Goal: Ask a question

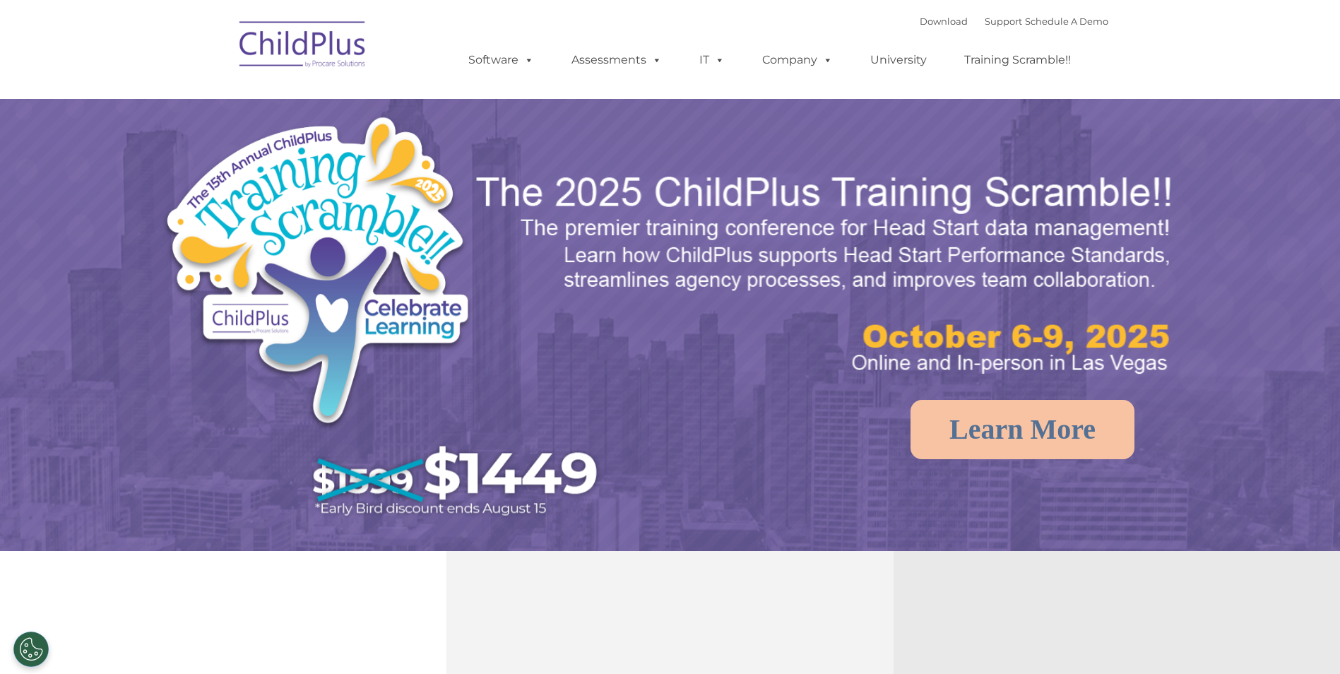
select select "MEDIUM"
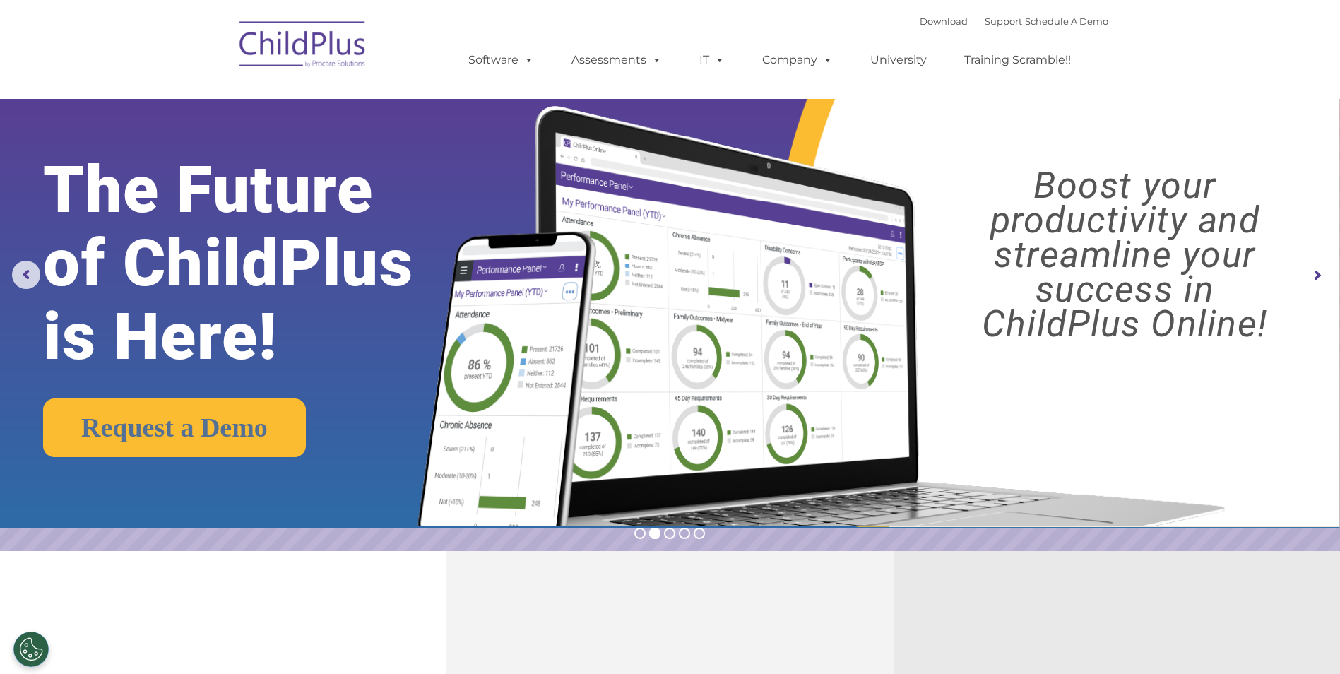
drag, startPoint x: 0, startPoint y: 0, endPoint x: 952, endPoint y: 126, distance: 960.7
click at [952, 126] on img at bounding box center [817, 298] width 841 height 455
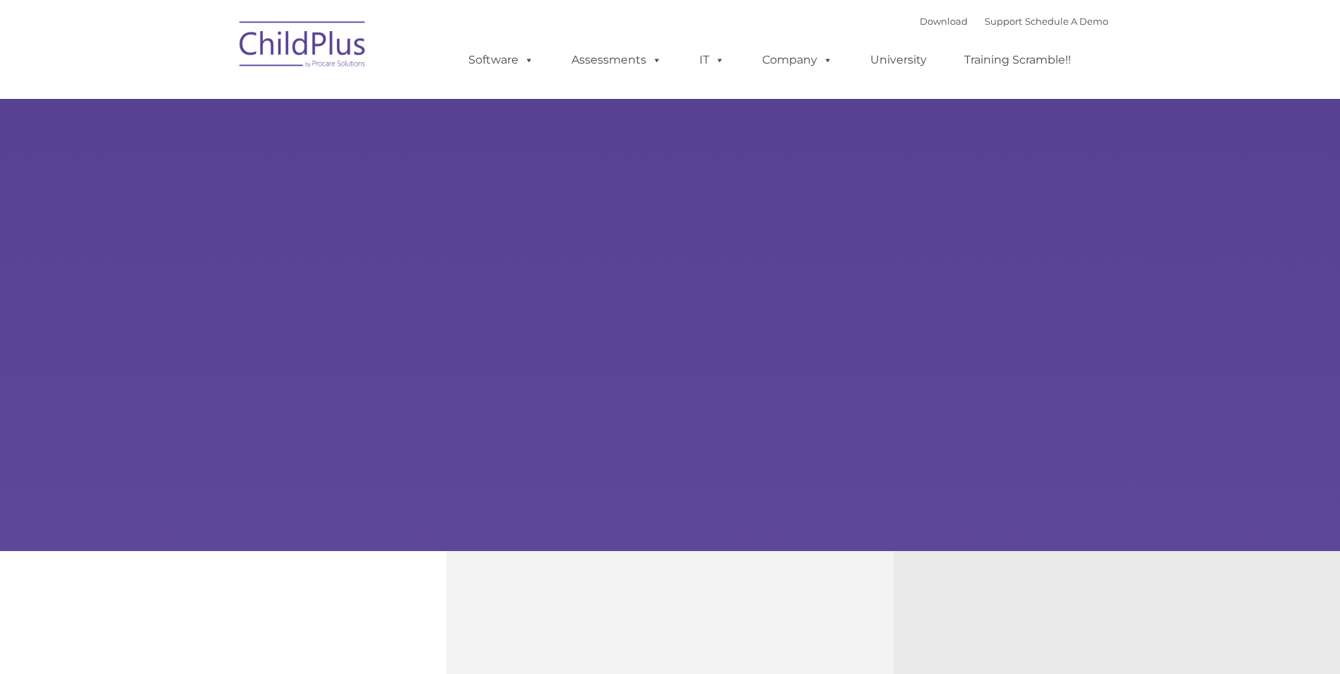
type input ""
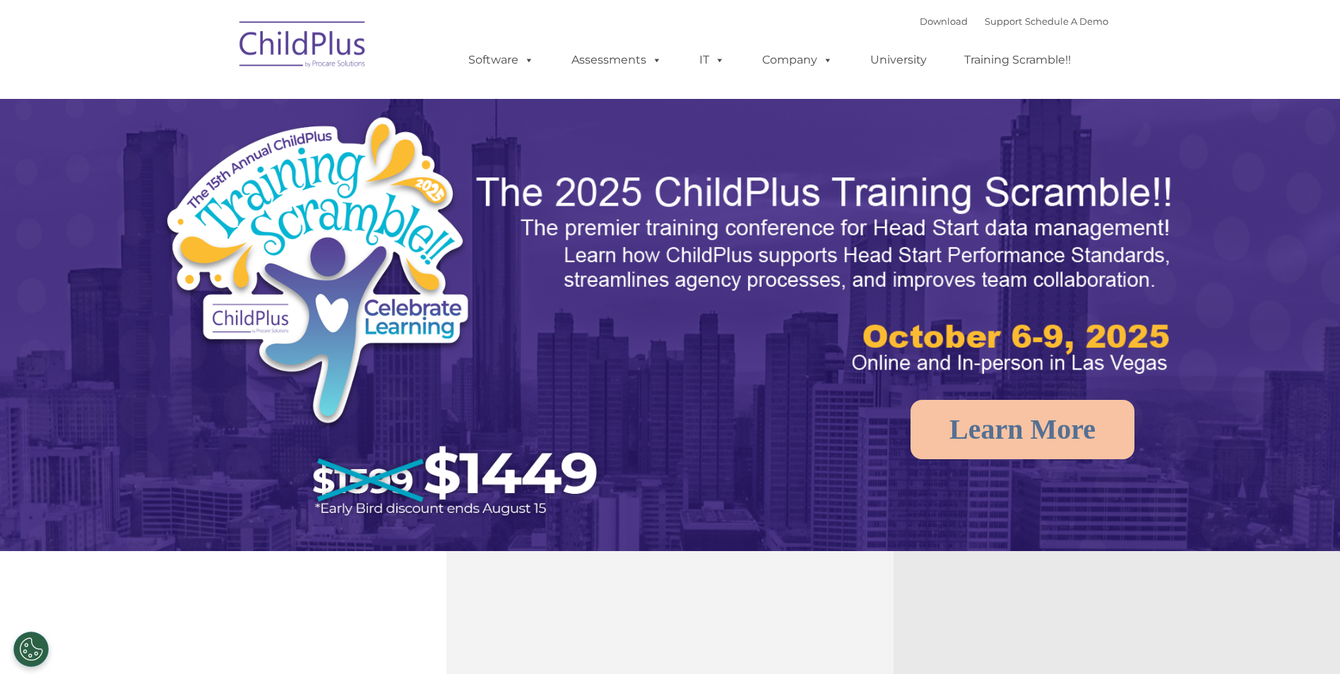
select select "MEDIUM"
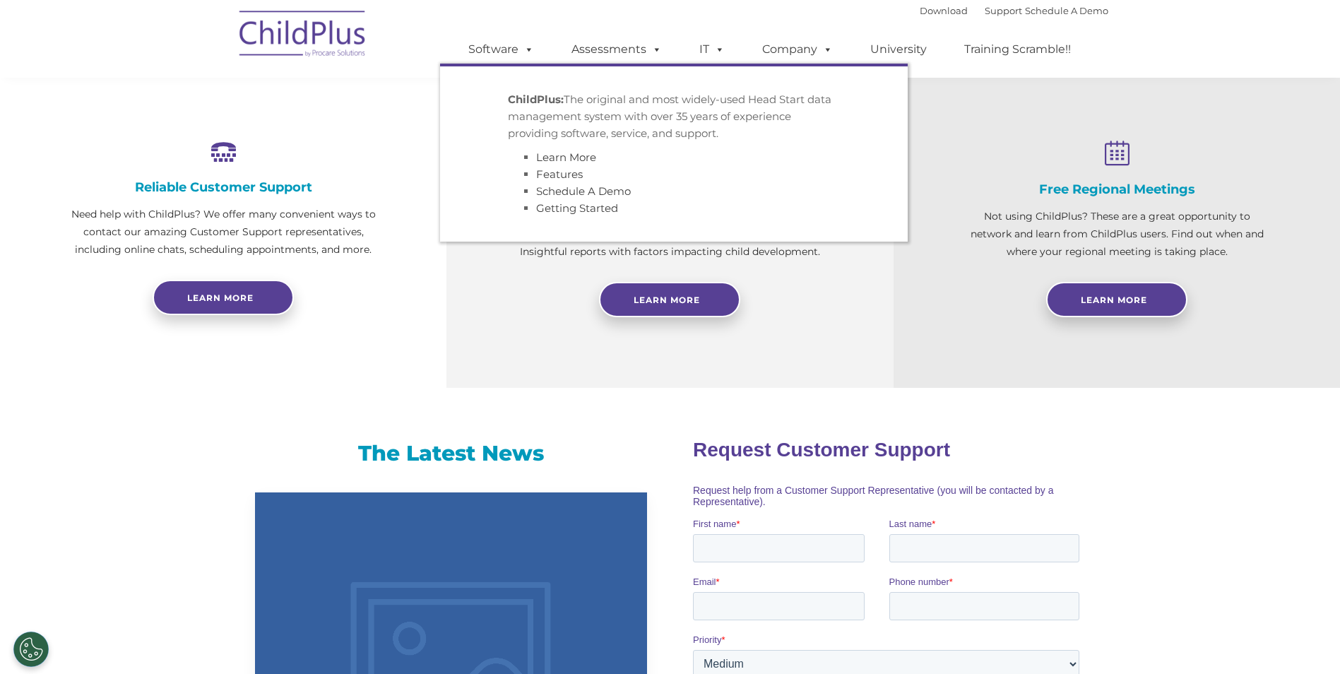
scroll to position [488, 0]
